Goal: Information Seeking & Learning: Check status

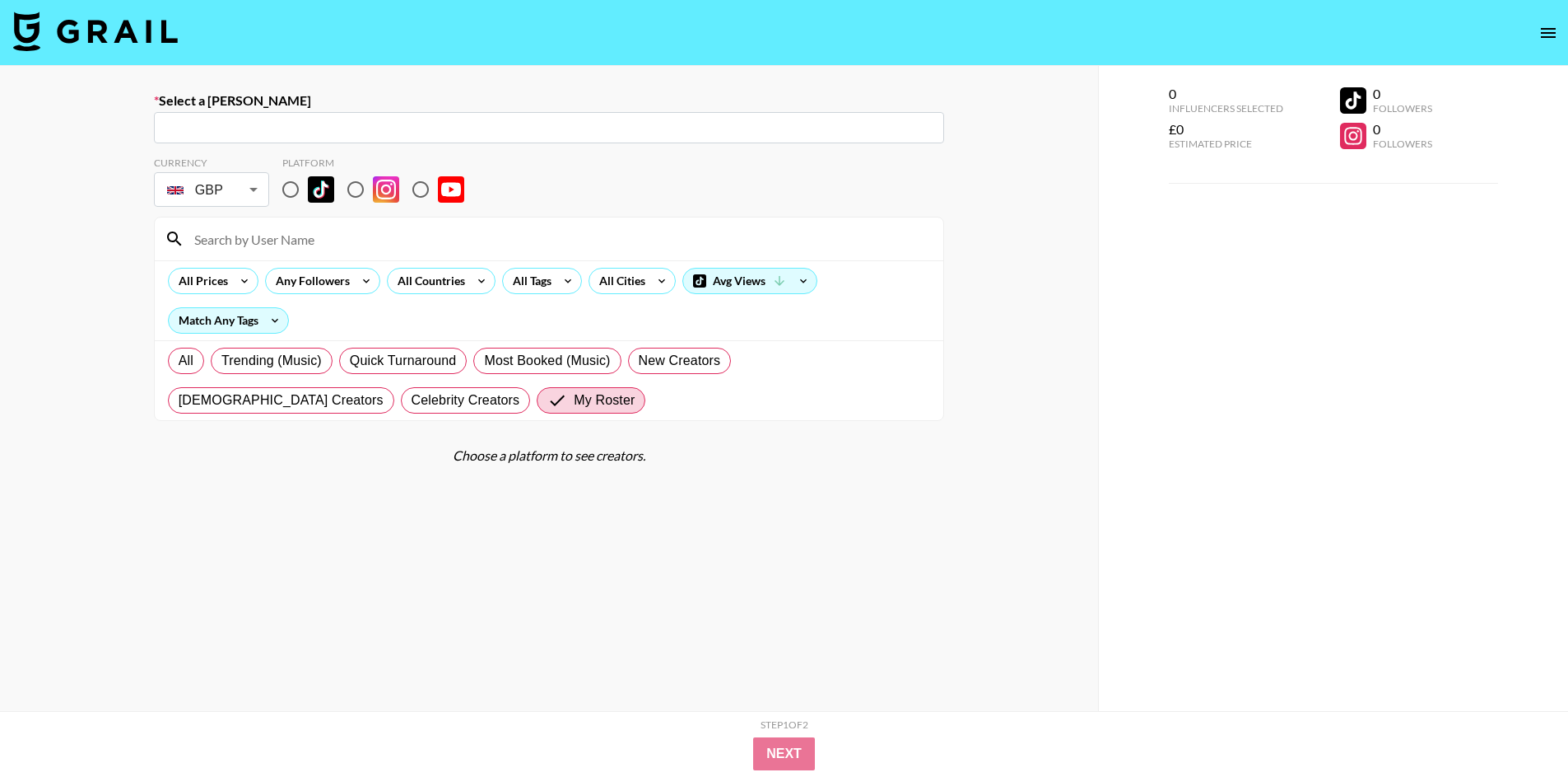
click at [102, 5] on nav at bounding box center [784, 32] width 1568 height 65
click at [102, 29] on img at bounding box center [95, 31] width 165 height 39
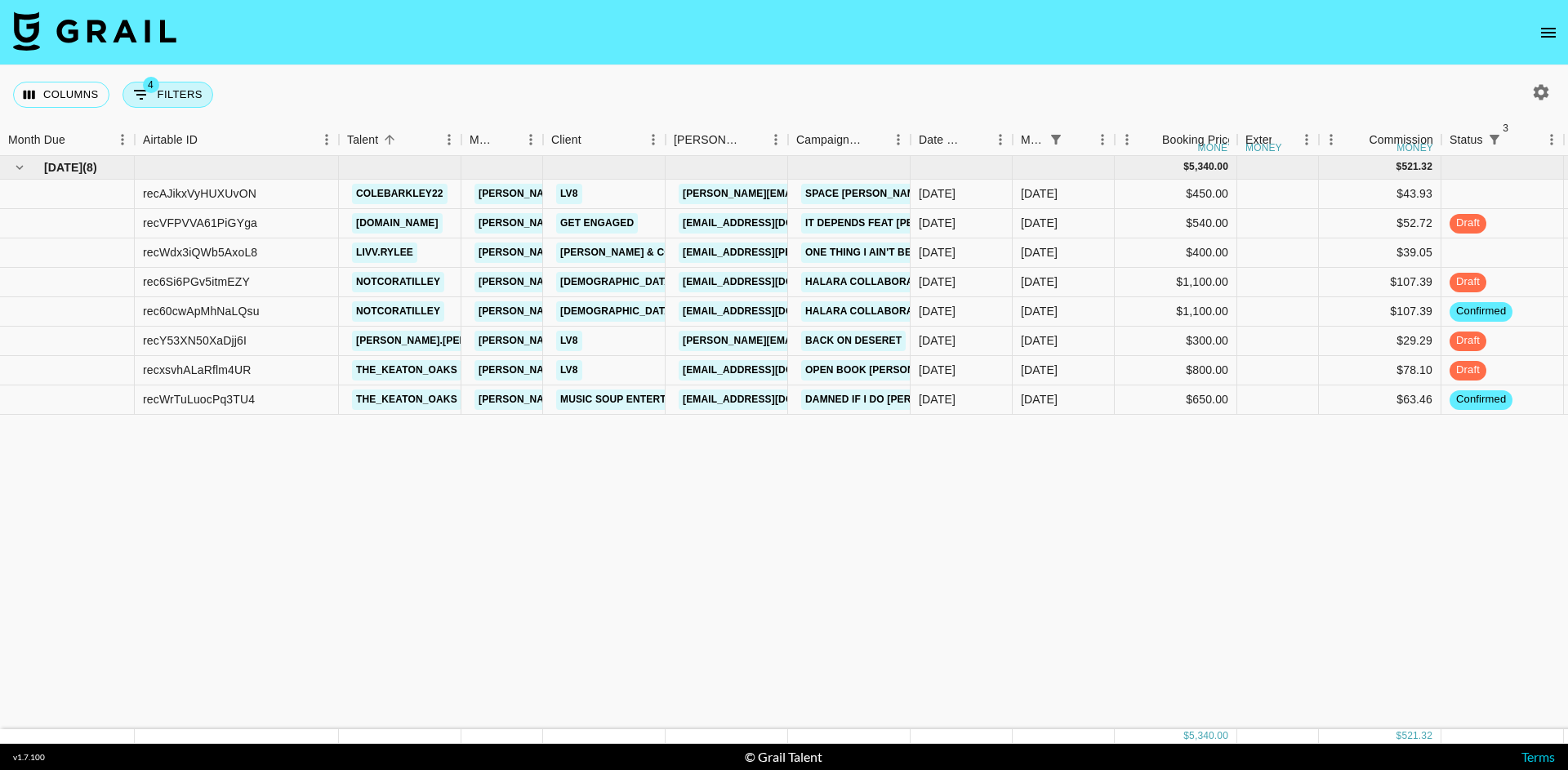
click at [181, 102] on button "4 Filters" at bounding box center [168, 94] width 91 height 26
select select "status"
select select "not"
select select "cancelled"
select select "status"
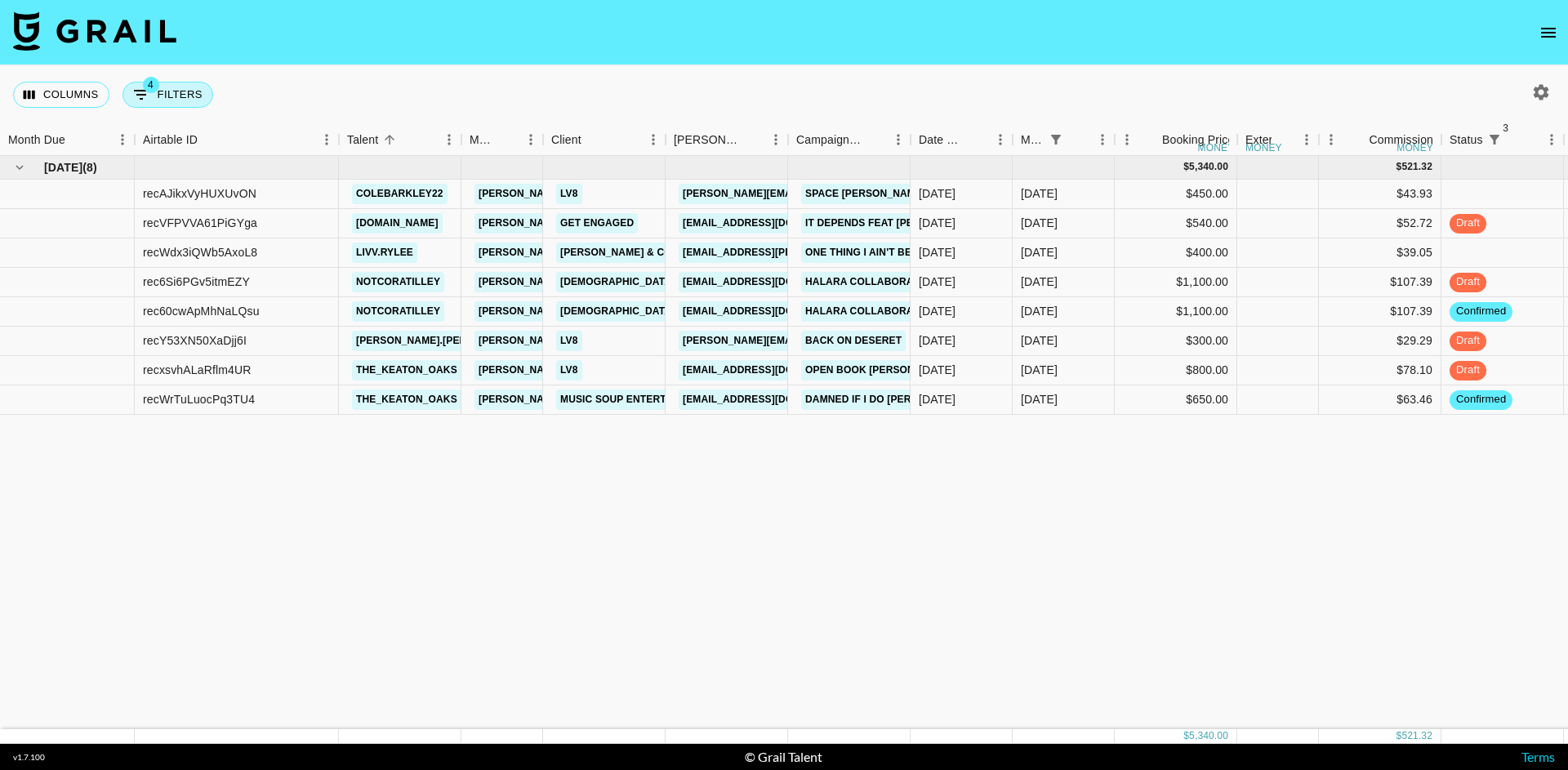
select select "not"
select select "declined"
select select "status"
select select "not"
select select "approved"
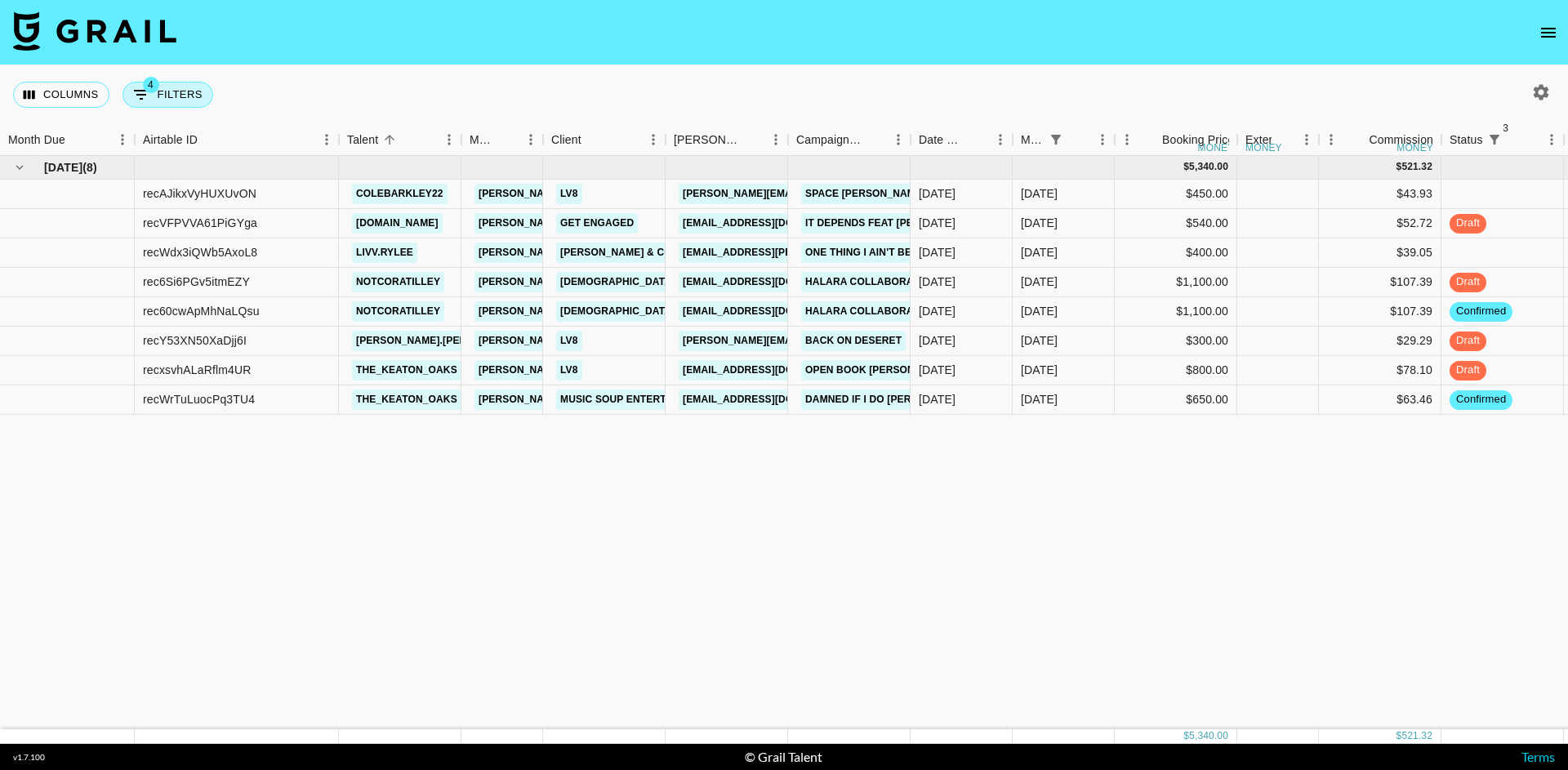
select select "monthDue2"
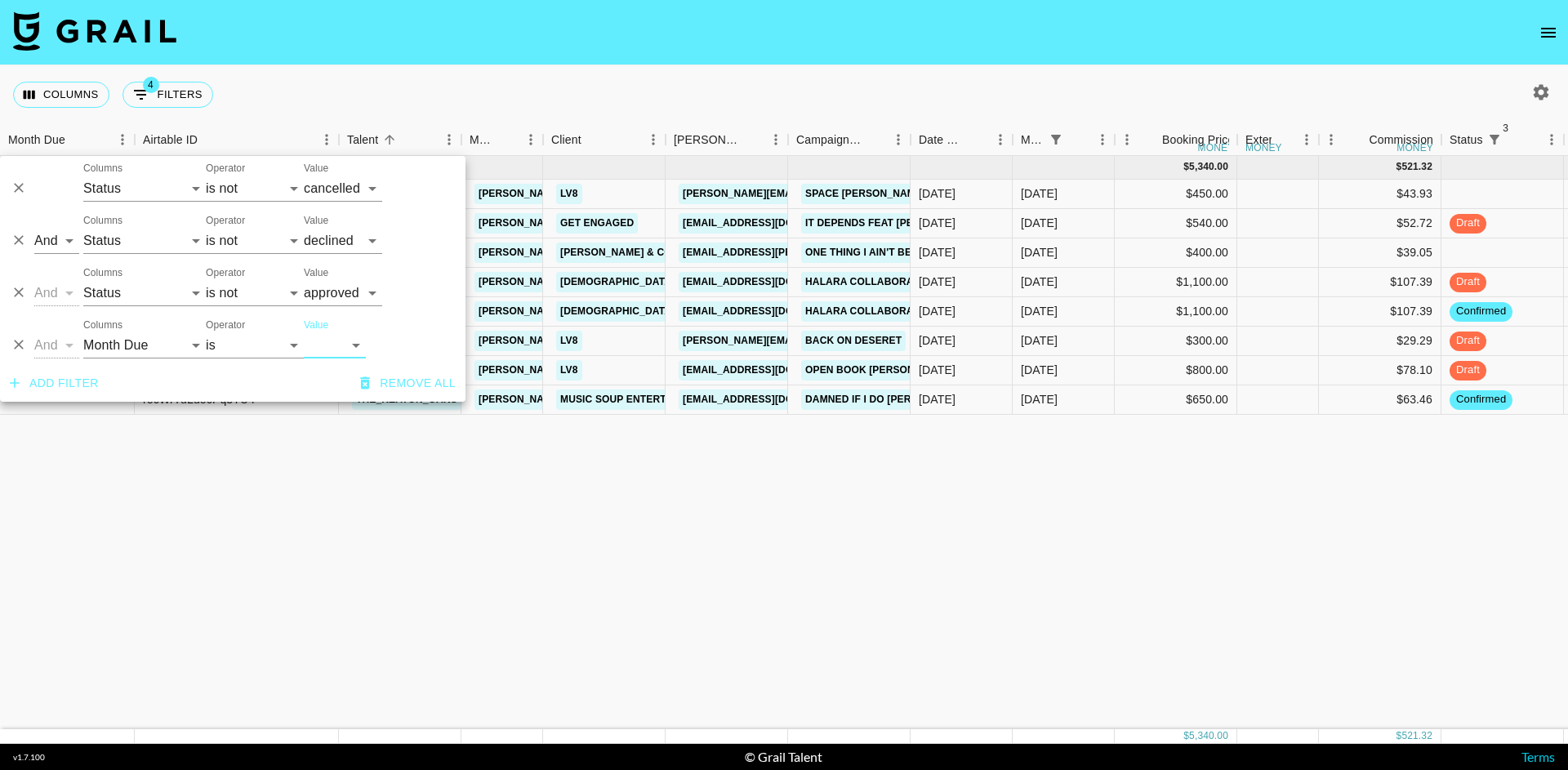
select select "[DATE]"
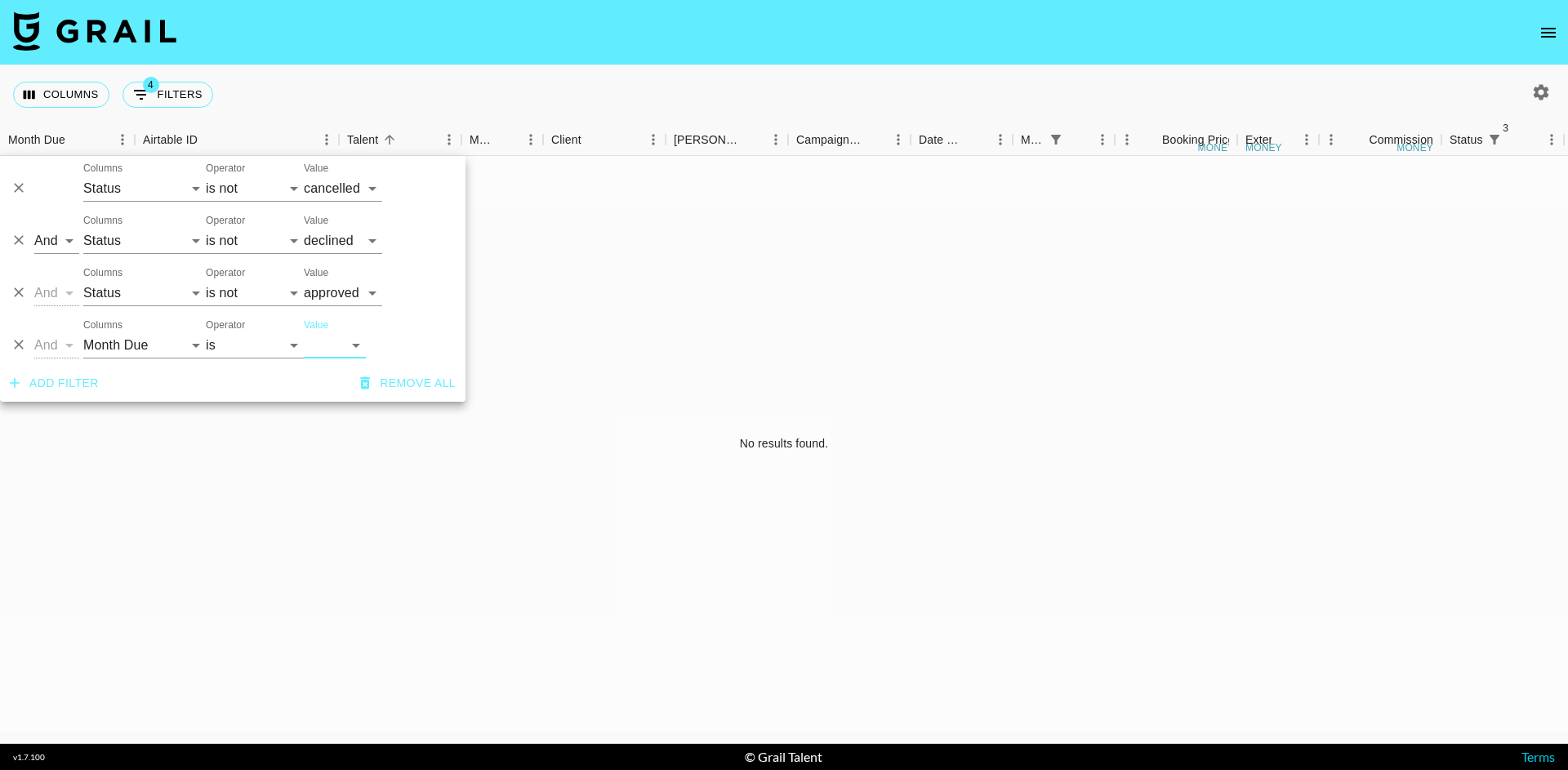
click at [264, 307] on div "And Or Columns Grail Platform ID Airtable ID Talent Manager Client [PERSON_NAME…" at bounding box center [232, 286] width 466 height 52
select select "is"
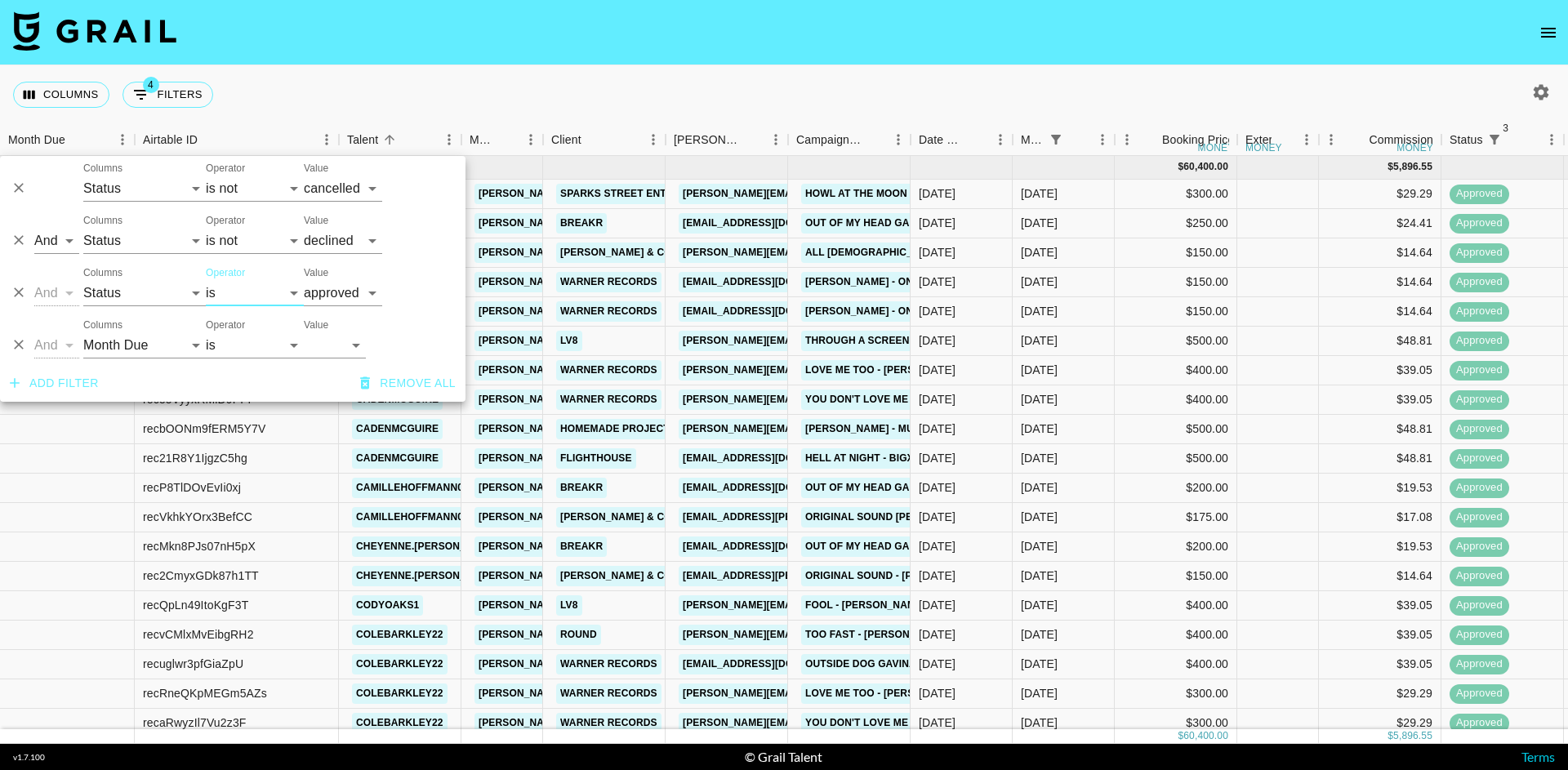
click at [342, 71] on div "Columns 4 Filters + Booking" at bounding box center [784, 94] width 1568 height 59
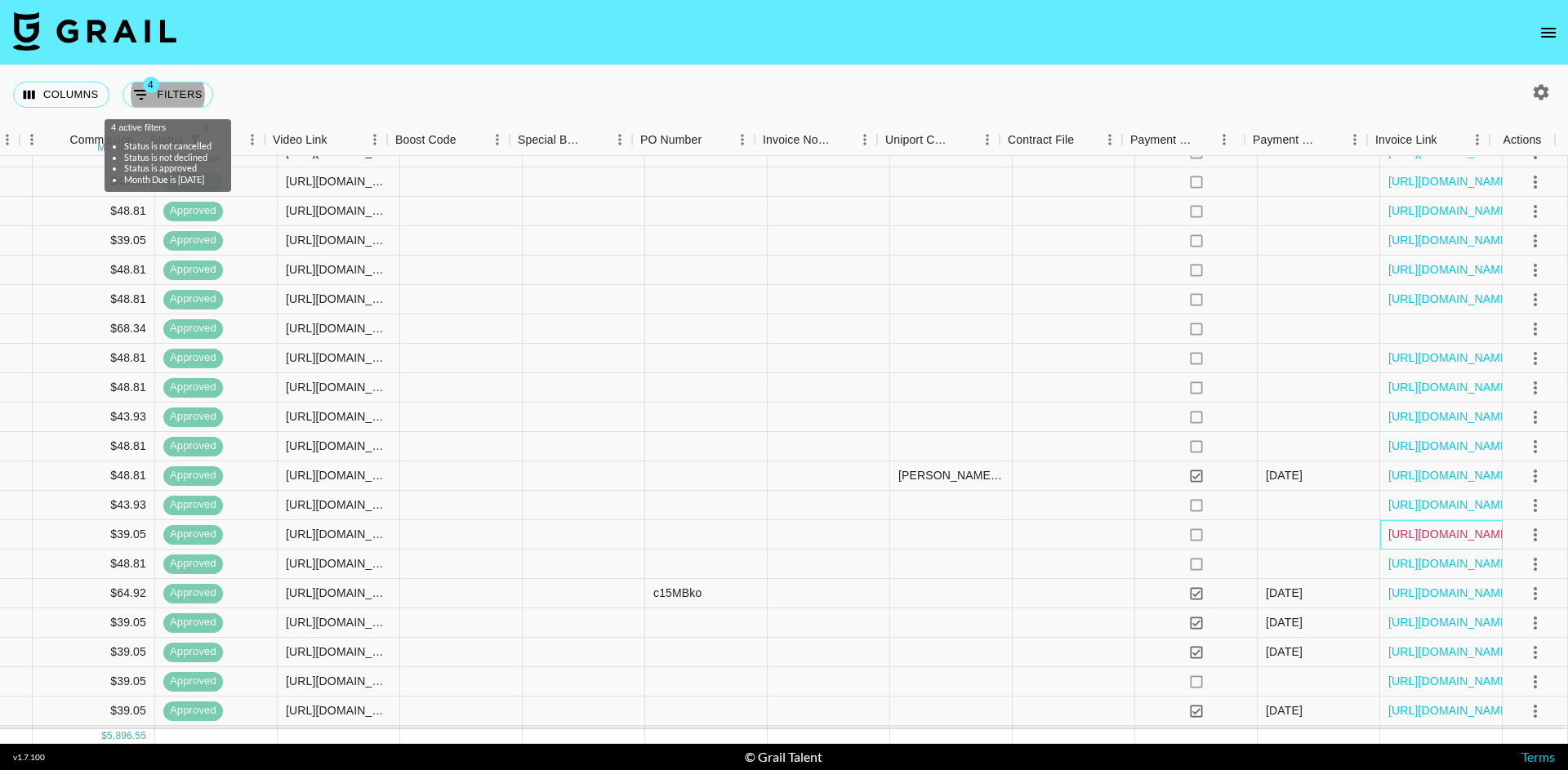
scroll to position [1657, 1298]
click at [1431, 532] on link "[URL][DOMAIN_NAME]" at bounding box center [1449, 533] width 123 height 16
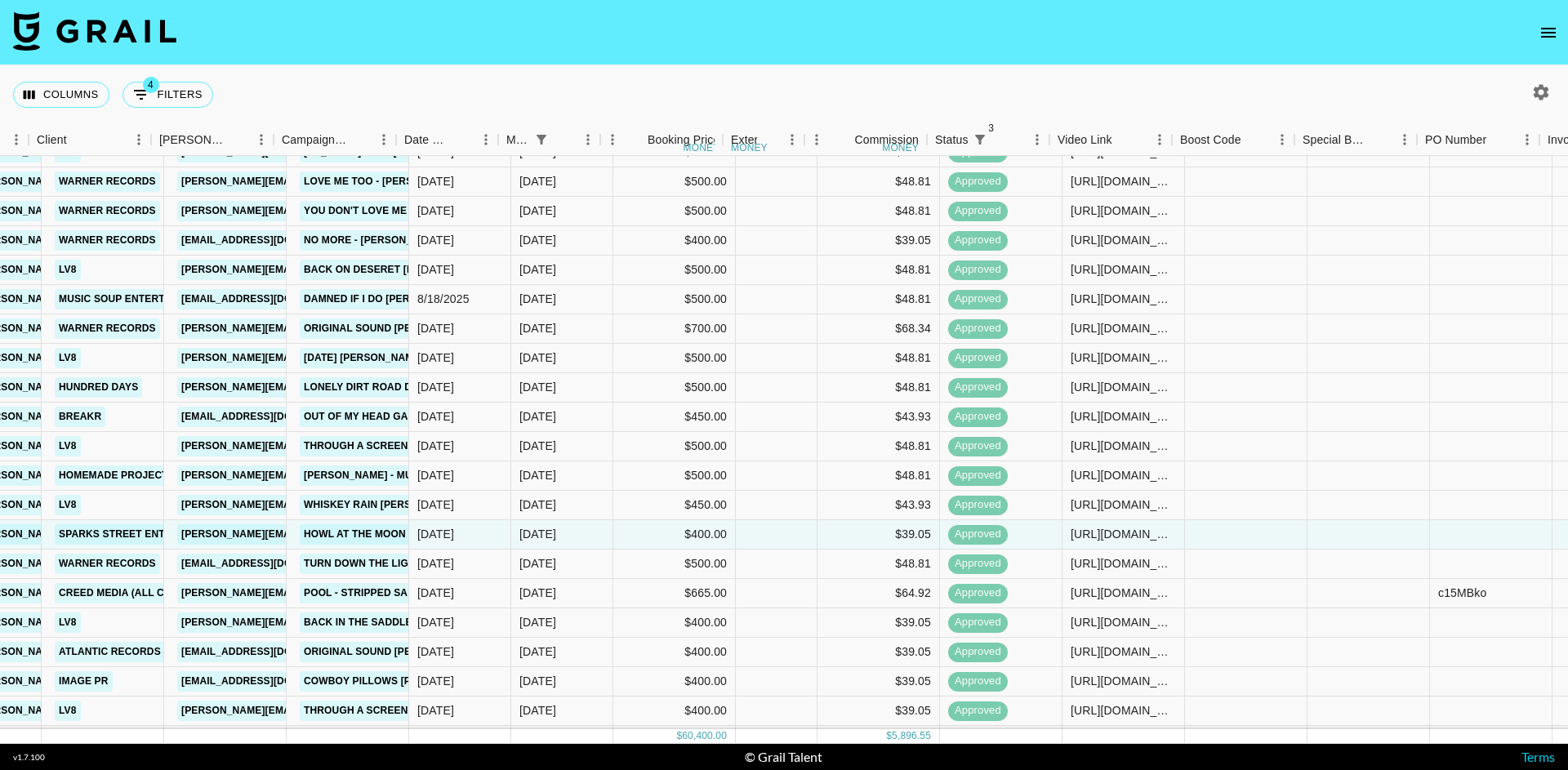
scroll to position [1657, 494]
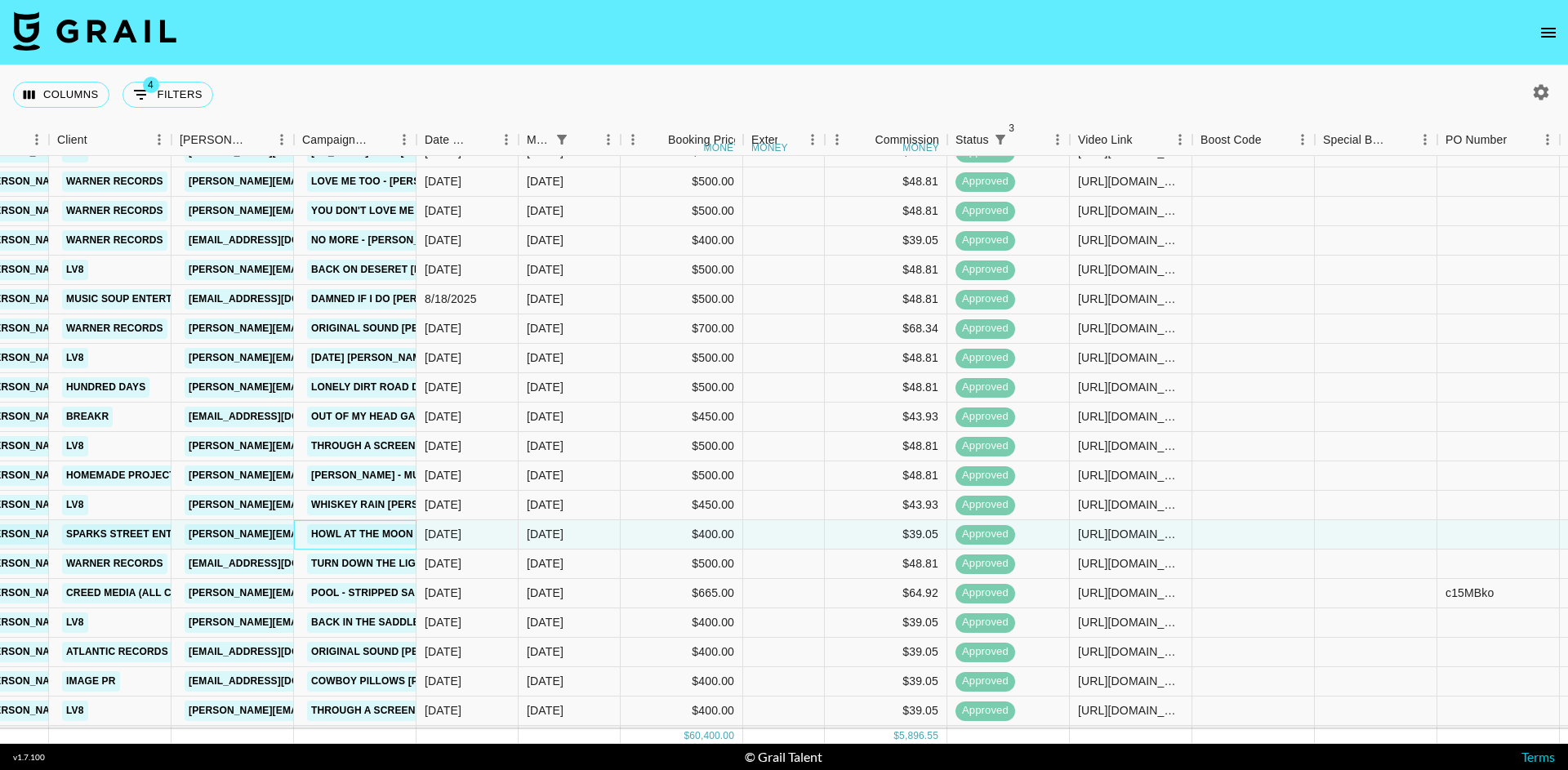
click at [352, 533] on link "Howl At The Moon [PERSON_NAME] & [PERSON_NAME]" at bounding box center [453, 534] width 293 height 20
click at [179, 90] on button "4 Filters" at bounding box center [168, 94] width 91 height 26
select select "status"
select select "not"
select select "cancelled"
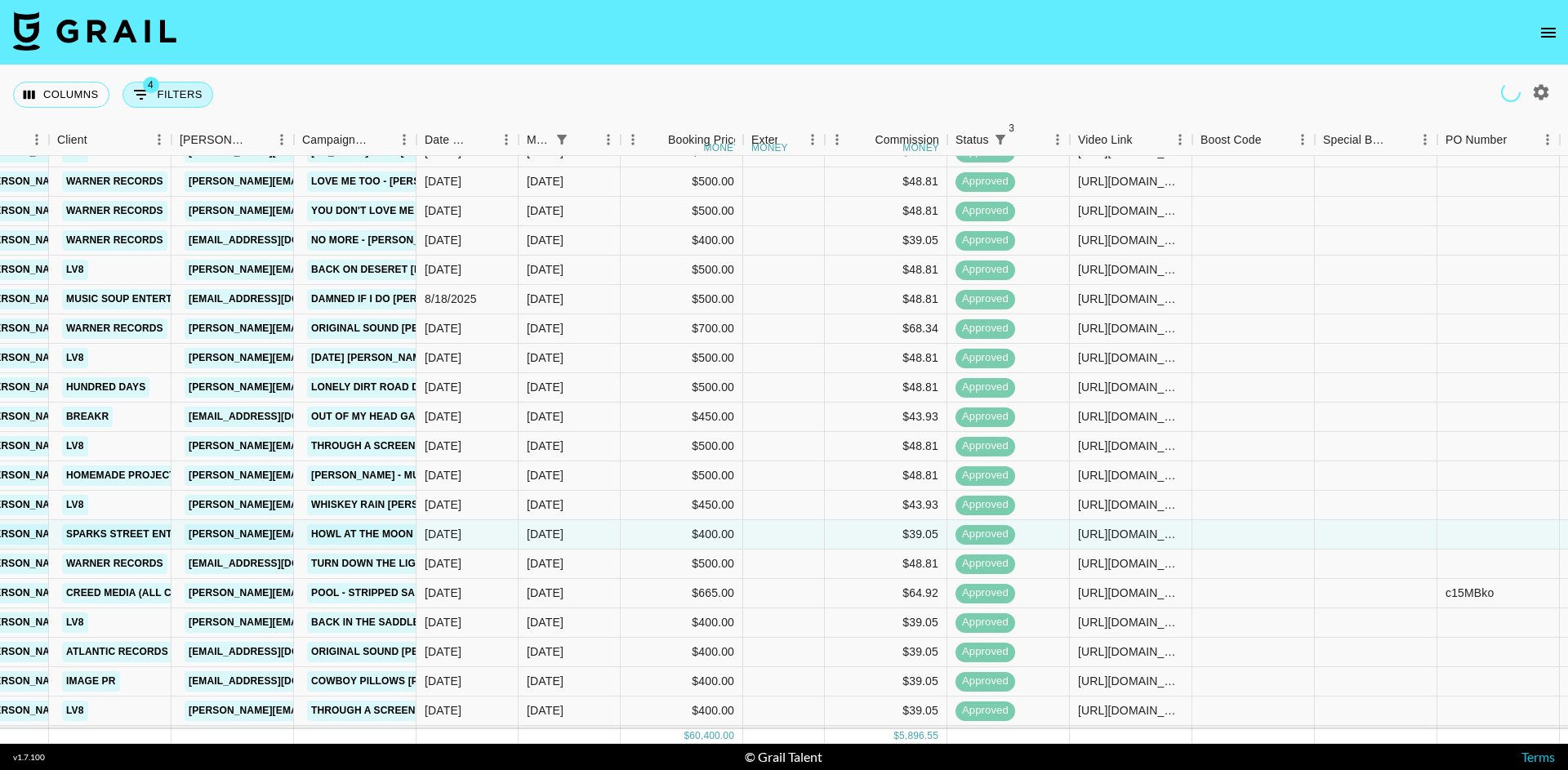
select select "status"
select select "not"
select select "declined"
select select "status"
select select "approved"
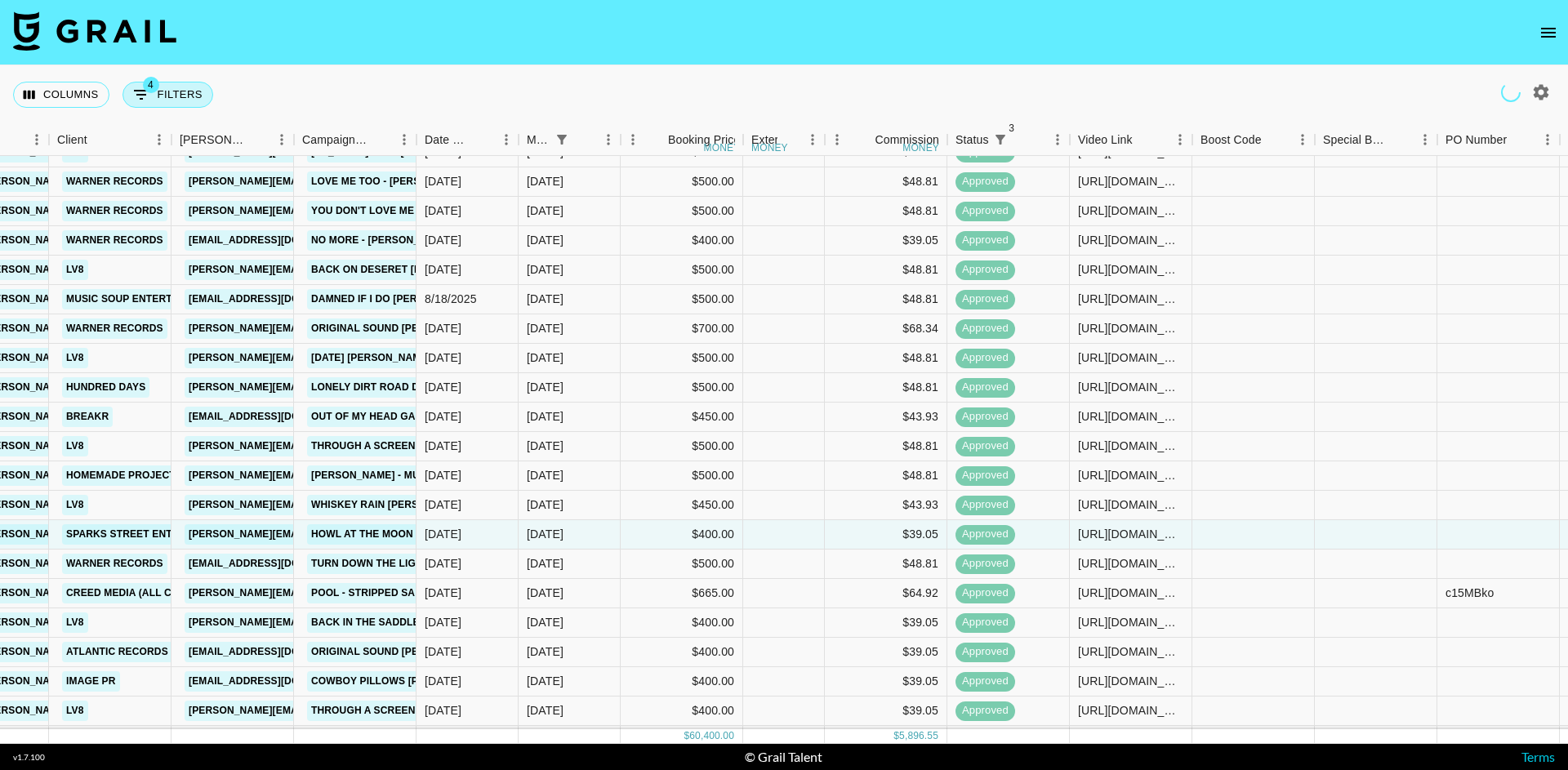
select select "monthDue2"
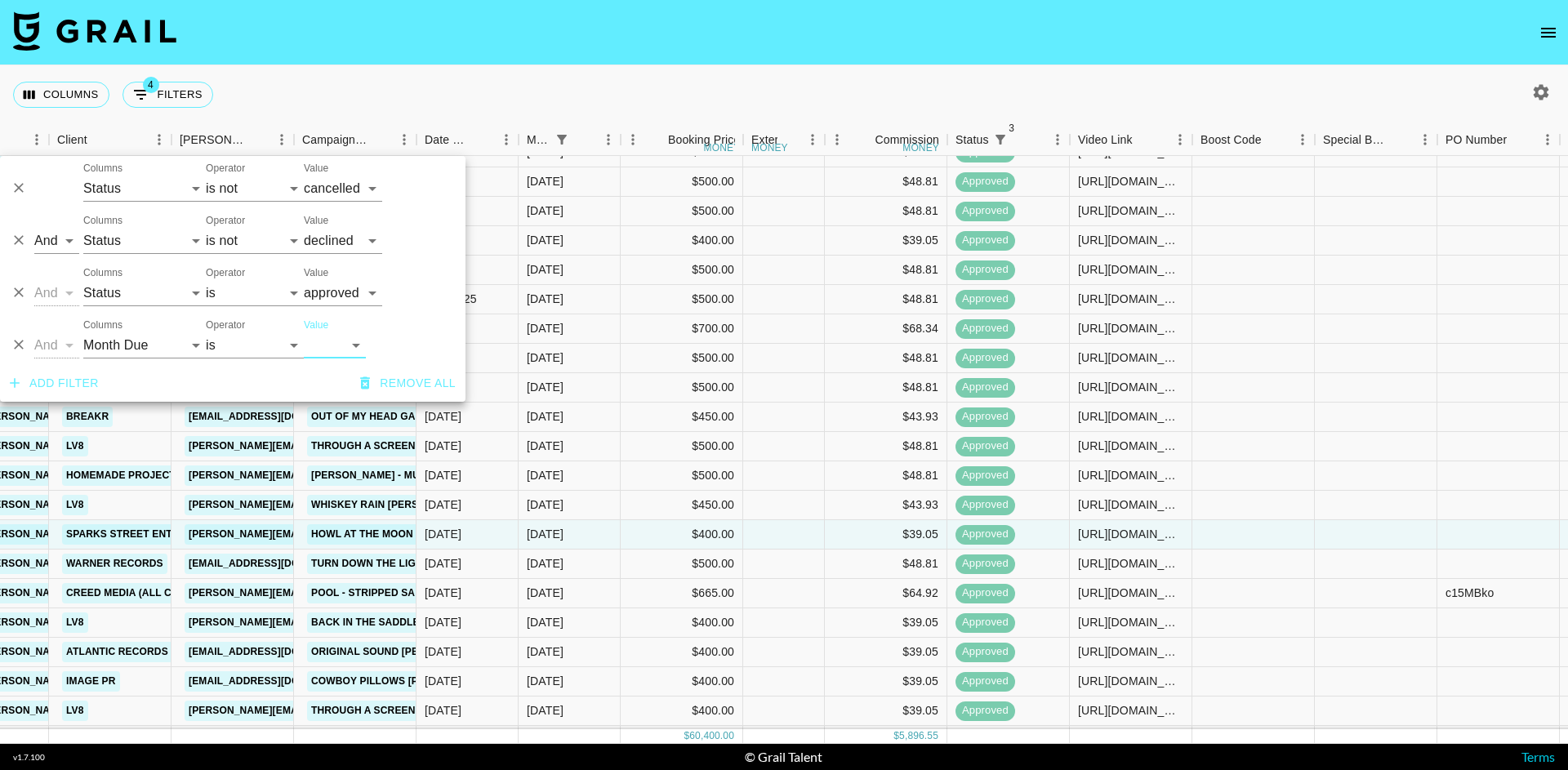
select select "[DATE]"
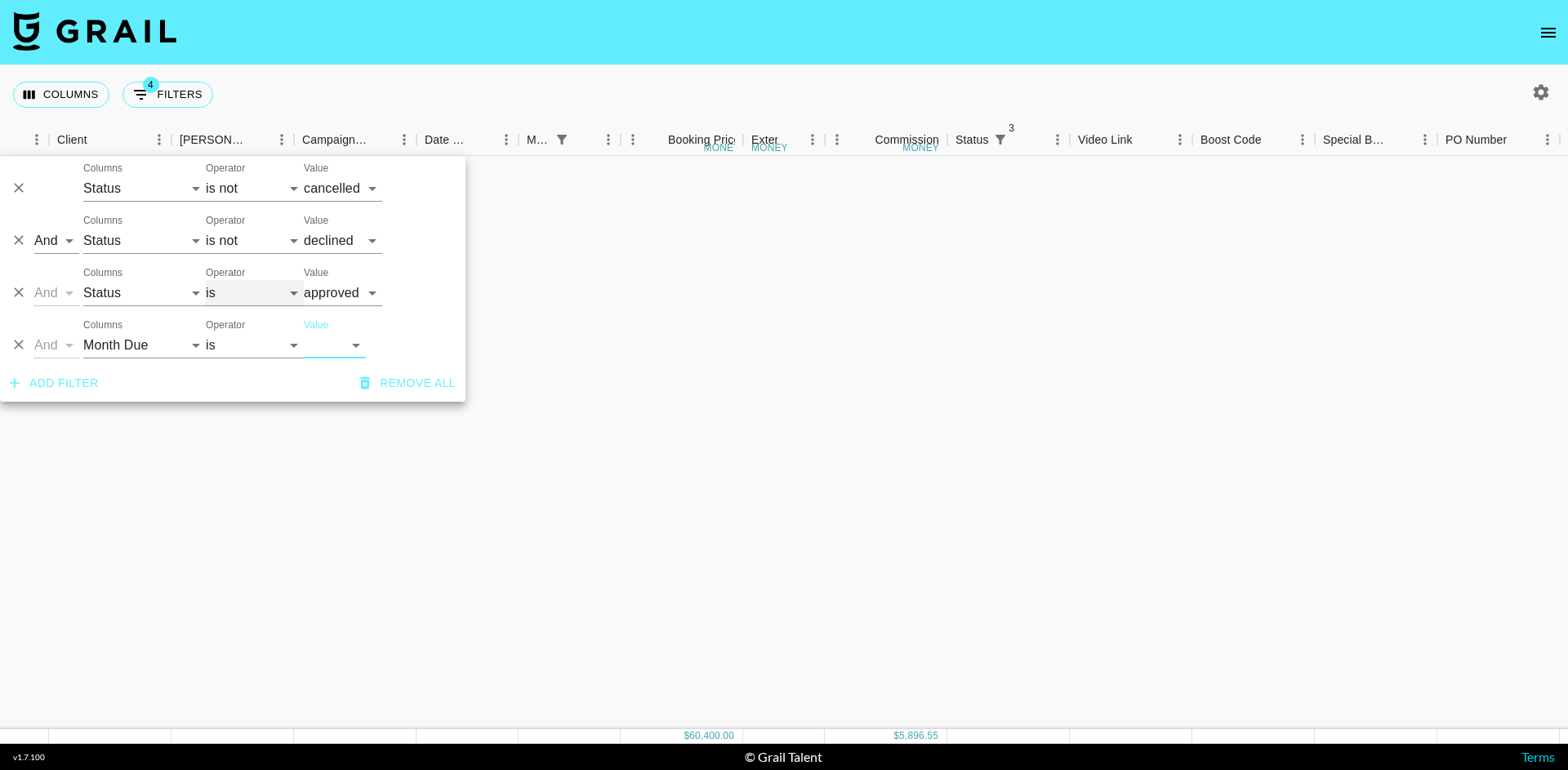
click at [254, 295] on select "is is not is any of is not any of" at bounding box center [255, 292] width 98 height 26
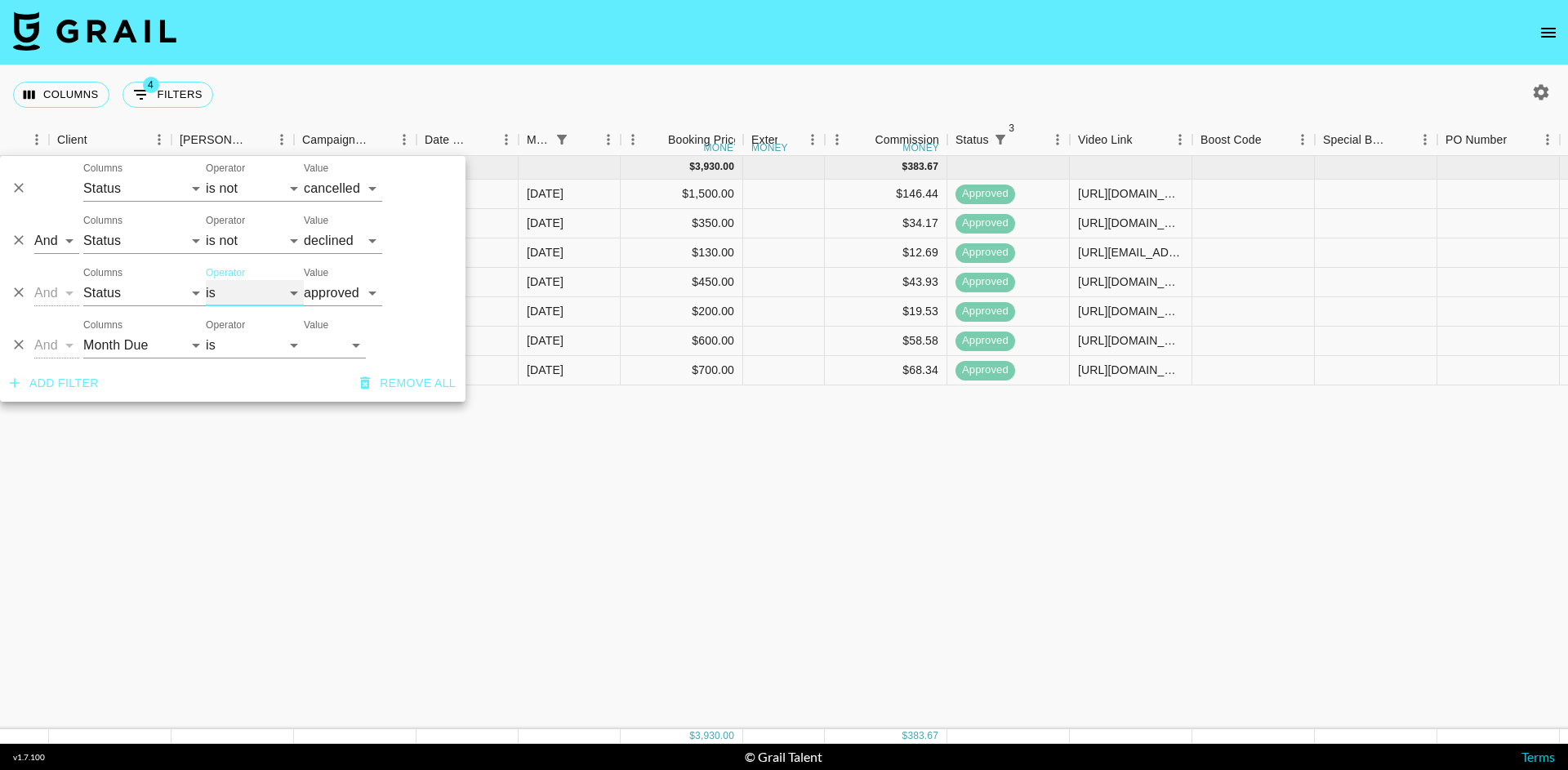
select select "not"
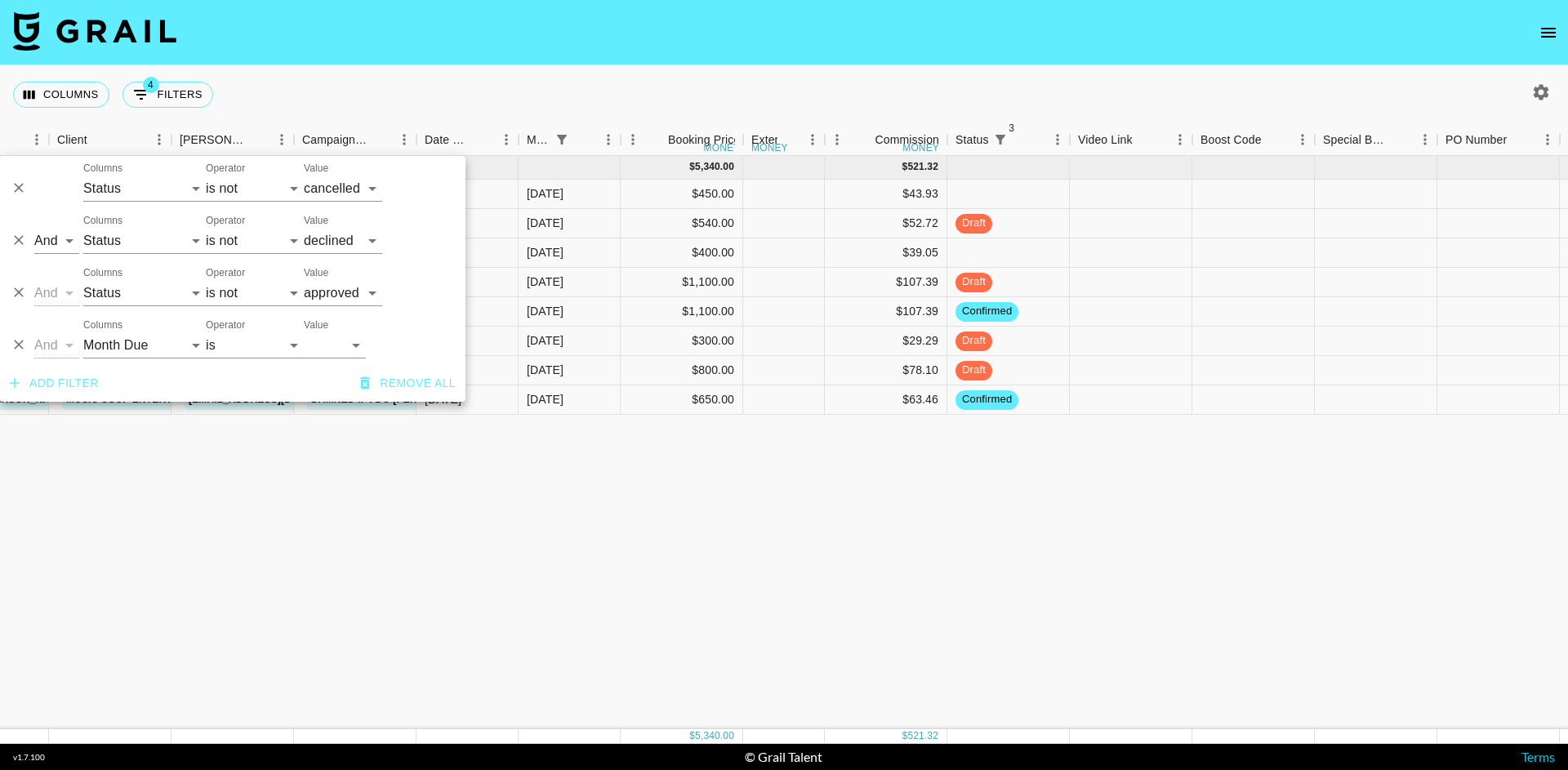
click at [358, 71] on div "Columns 4 Filters + Booking" at bounding box center [784, 94] width 1568 height 59
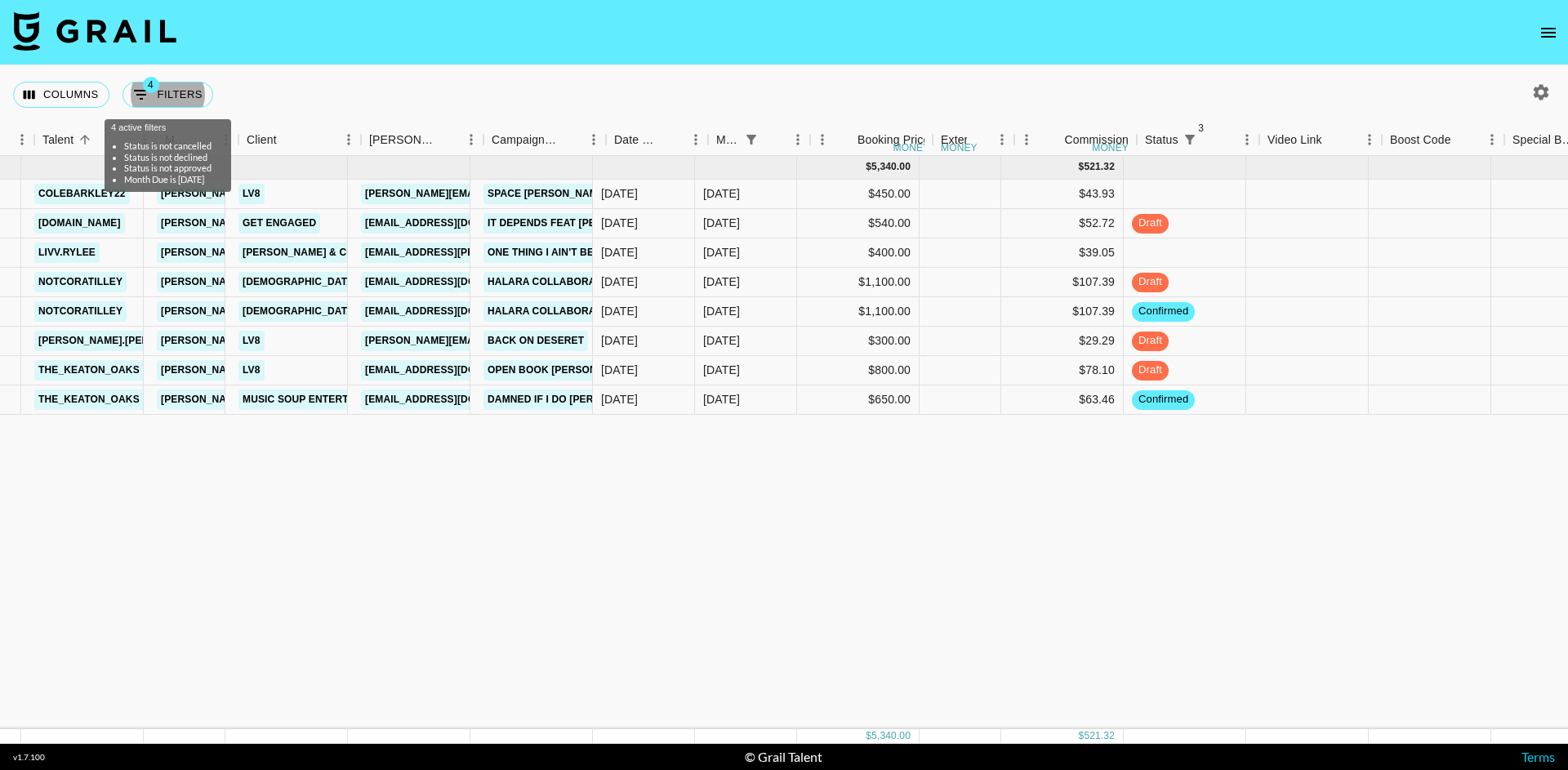
scroll to position [0, 290]
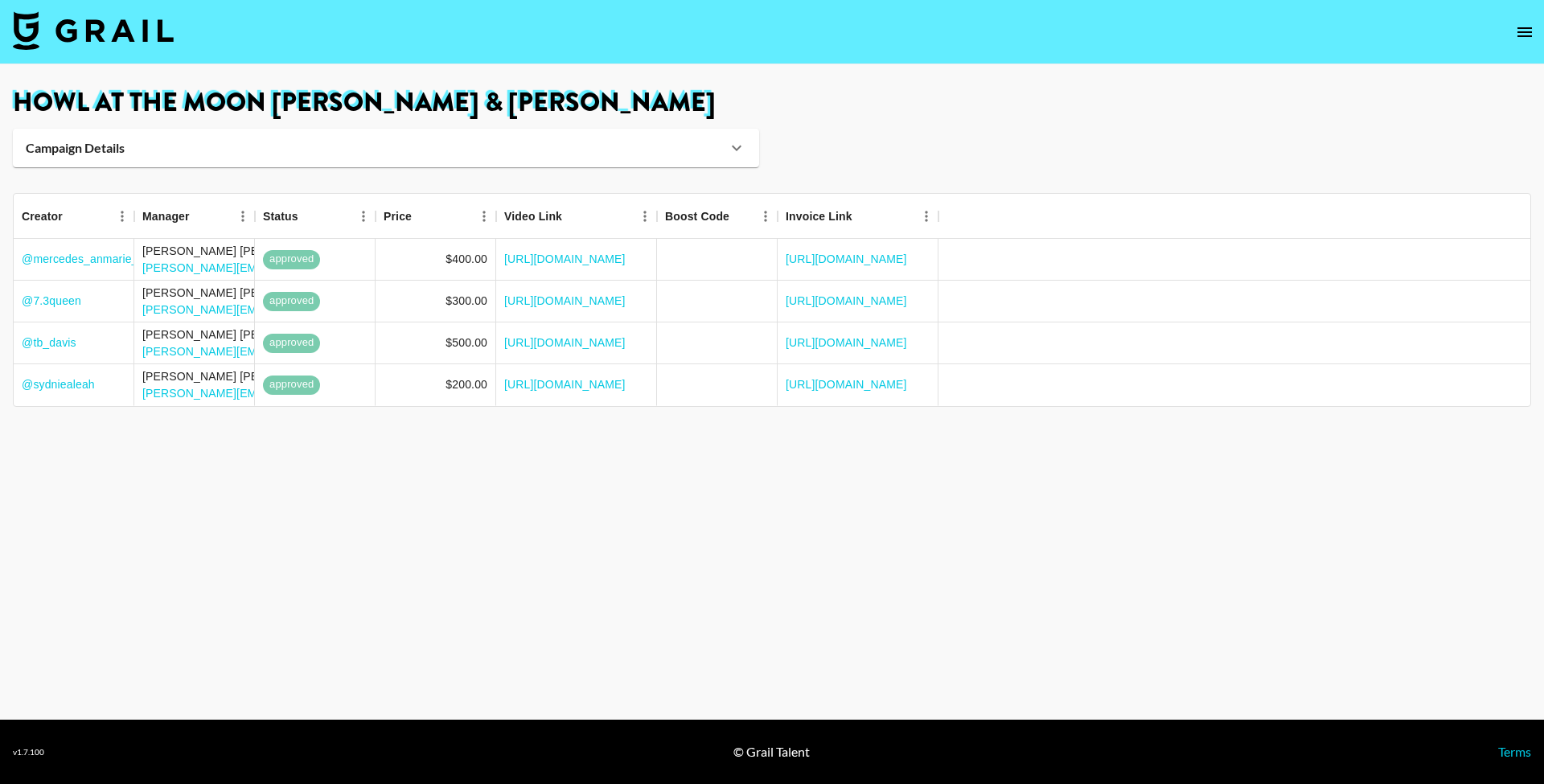
click at [728, 154] on icon at bounding box center [737, 148] width 19 height 19
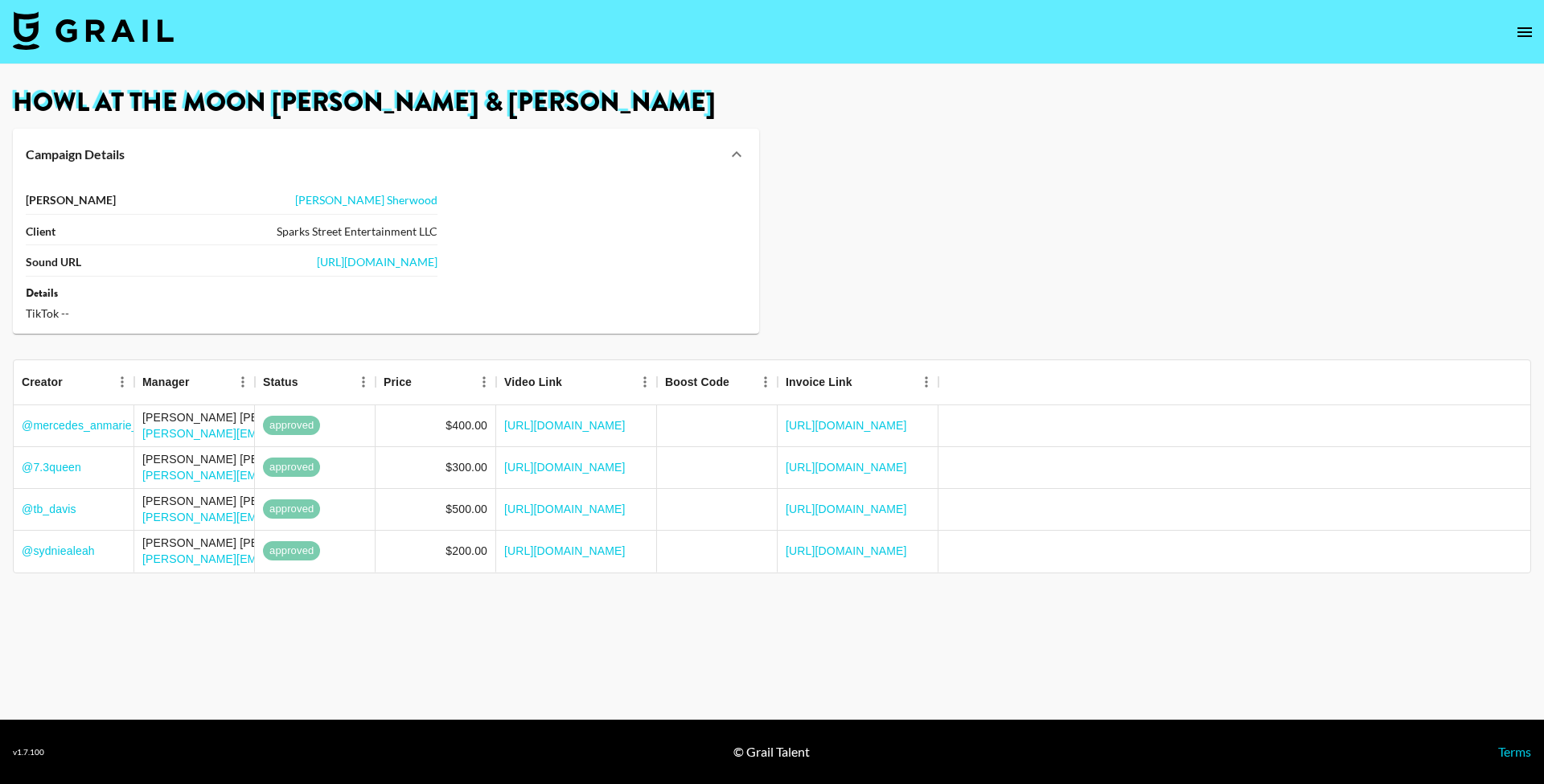
click at [736, 149] on icon at bounding box center [737, 154] width 19 height 19
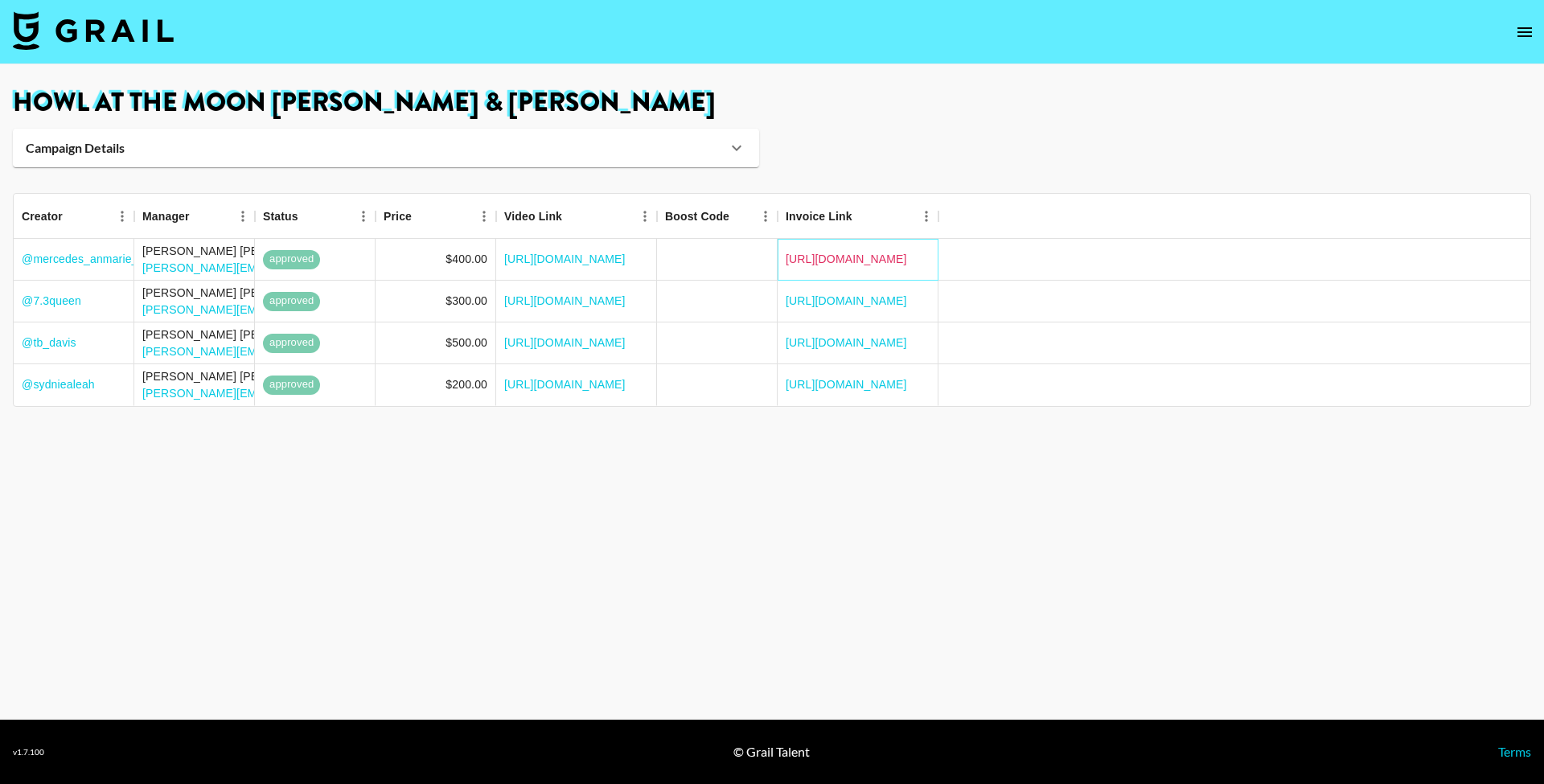
click at [808, 258] on link "[URL][DOMAIN_NAME]" at bounding box center [845, 258] width 121 height 16
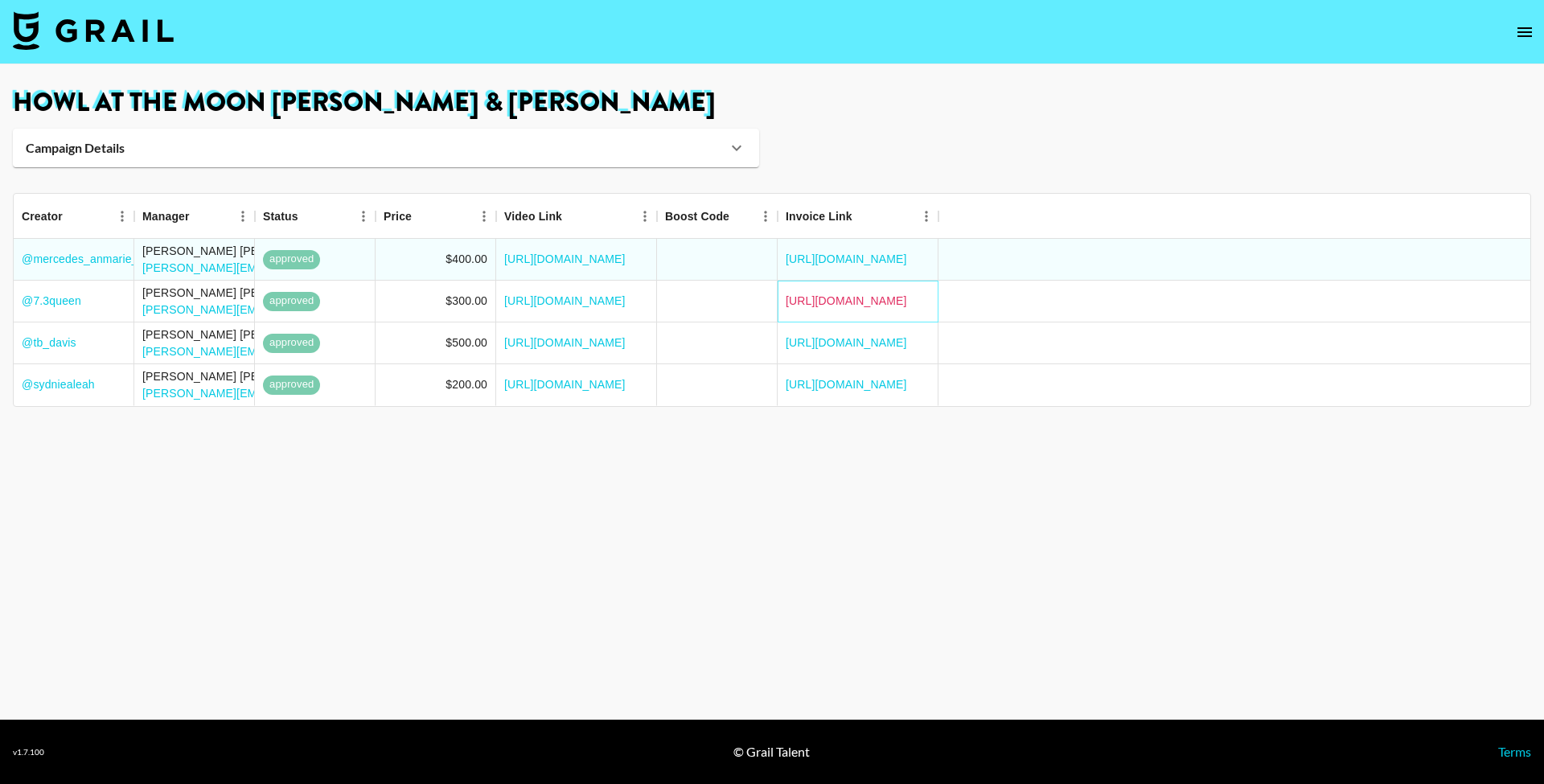
click at [811, 297] on link "[URL][DOMAIN_NAME]" at bounding box center [845, 300] width 121 height 16
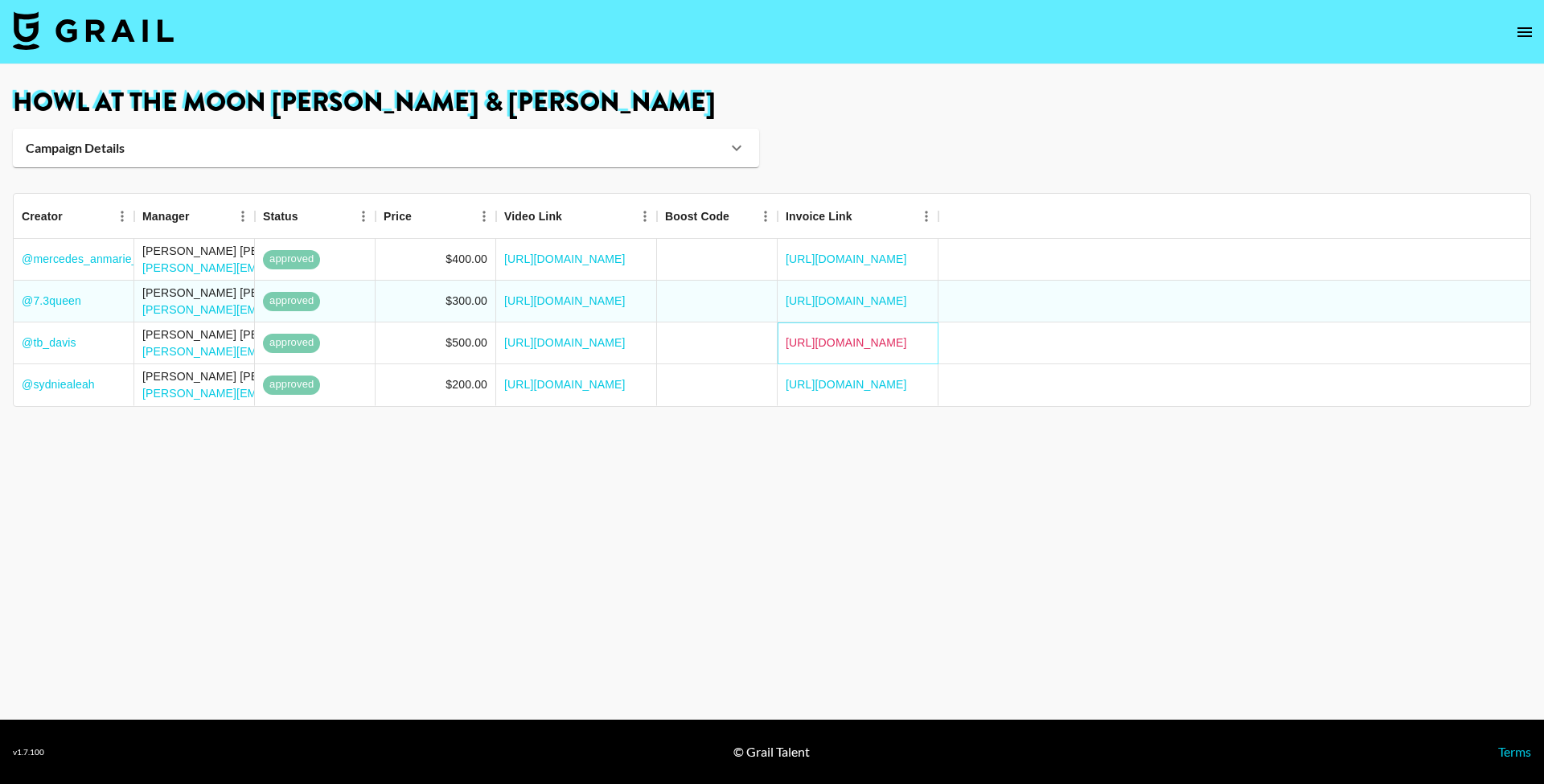
click at [846, 347] on link "https://in.xero.com/vTQzNiMRnroajoWnFckxWEL2uEsqVSWnn4ARk0C7" at bounding box center [845, 342] width 121 height 16
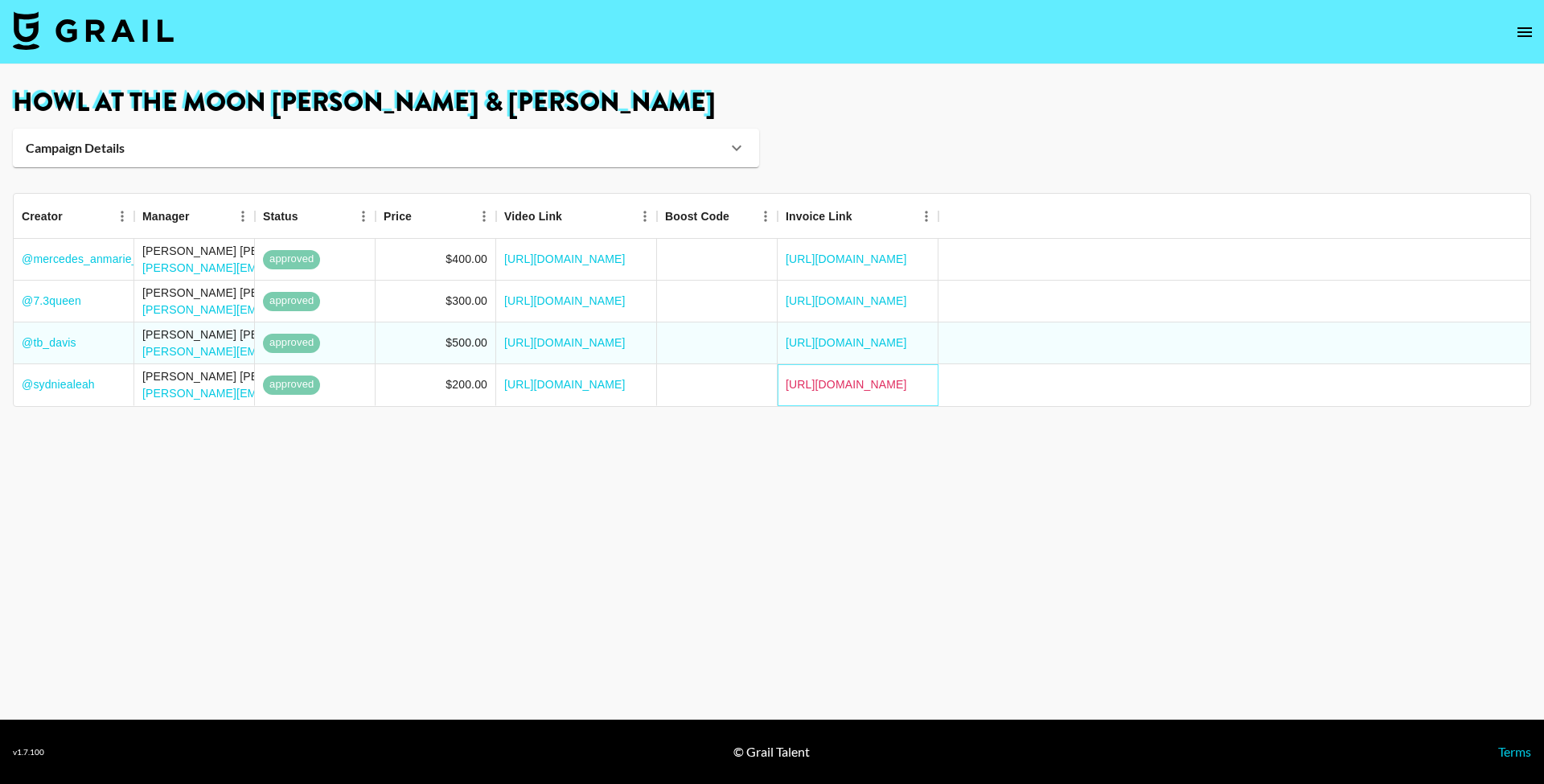
click at [835, 391] on link "https://in.xero.com/oyDfAhmD9MYXxzg0C7iW8HrTiOsDITHO1djwgY6X" at bounding box center [845, 384] width 121 height 16
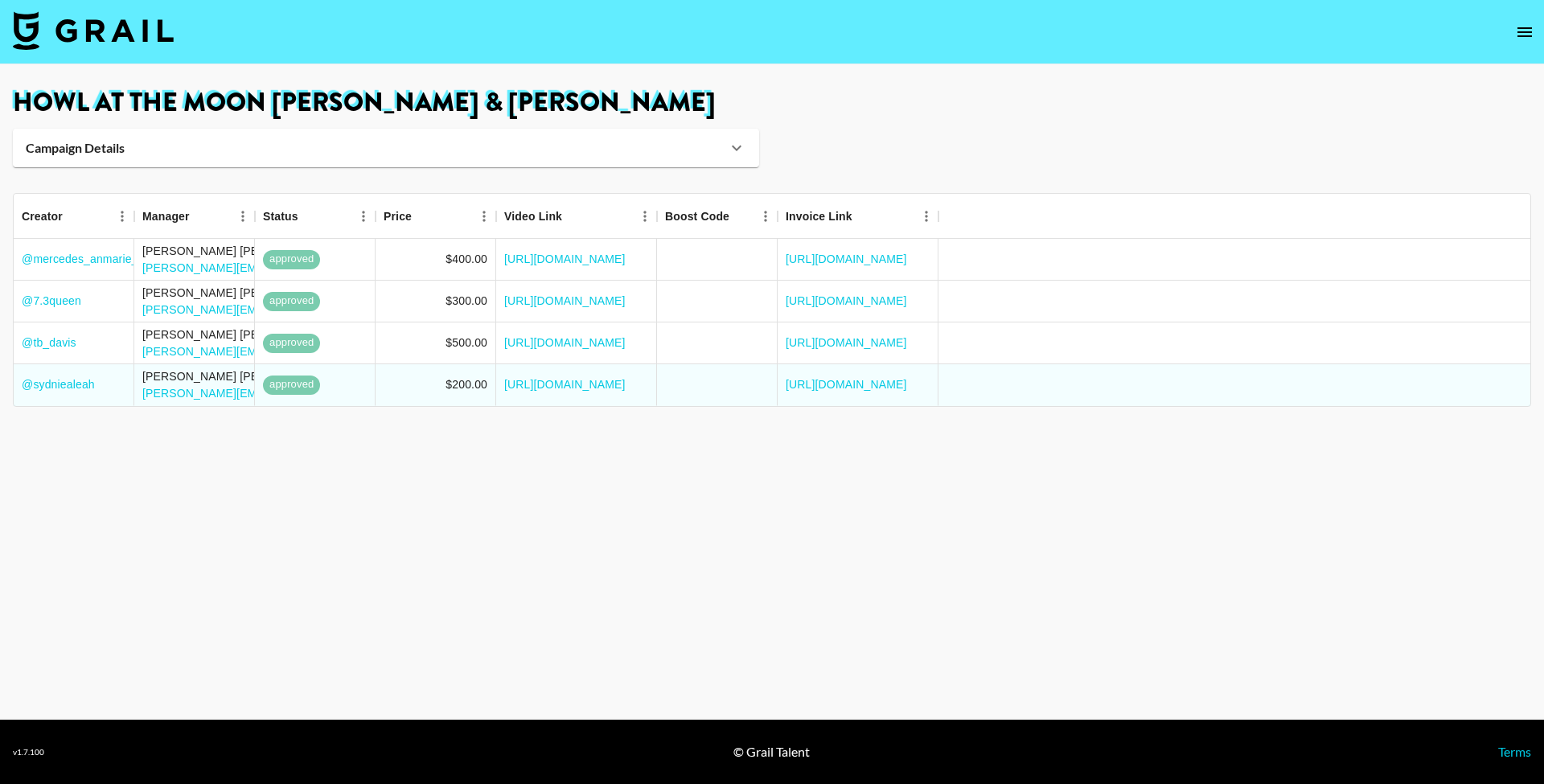
click at [137, 33] on img at bounding box center [92, 30] width 161 height 38
